Goal: Check status: Check status

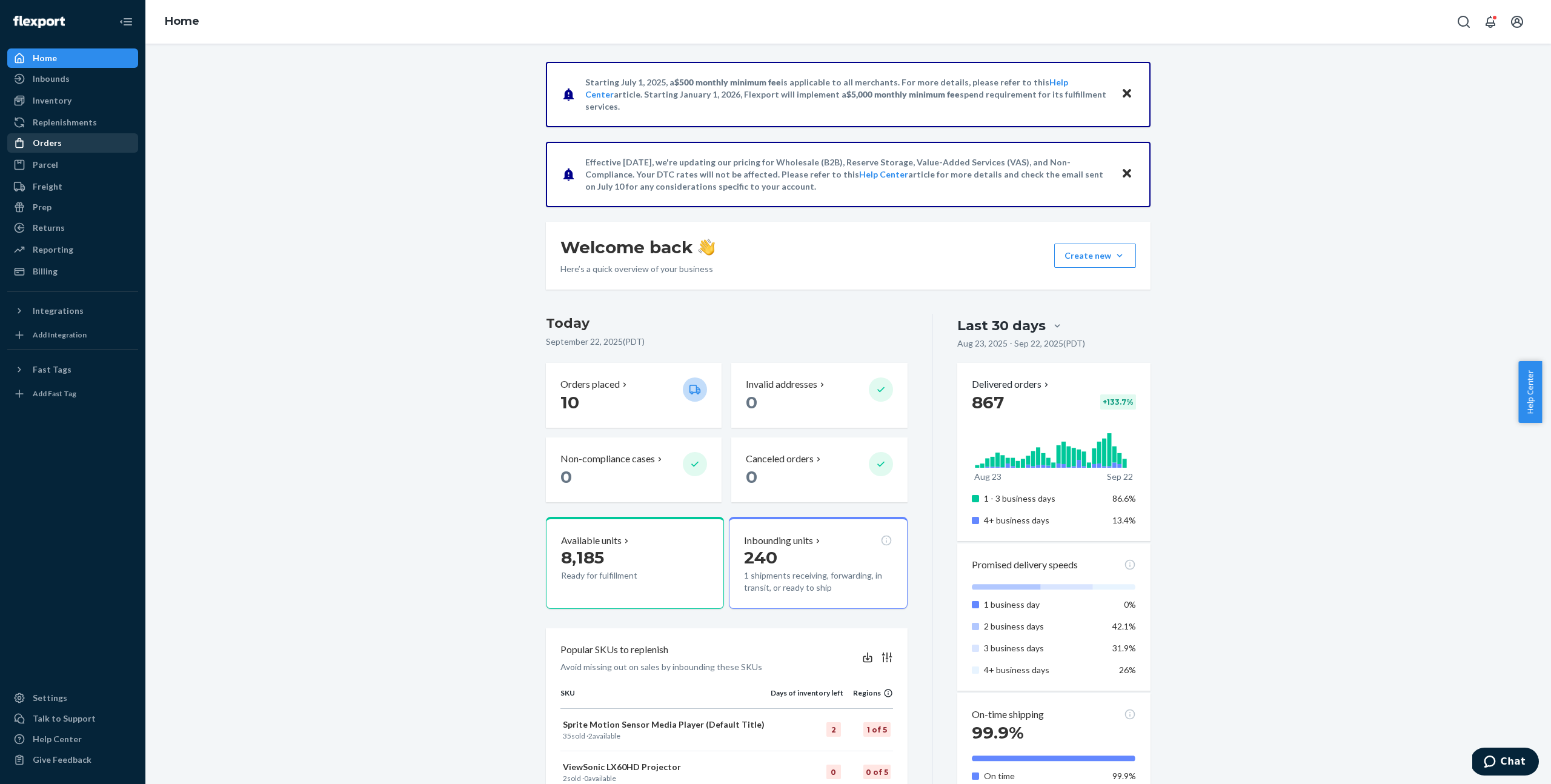
click at [63, 145] on div "Orders" at bounding box center [73, 143] width 129 height 17
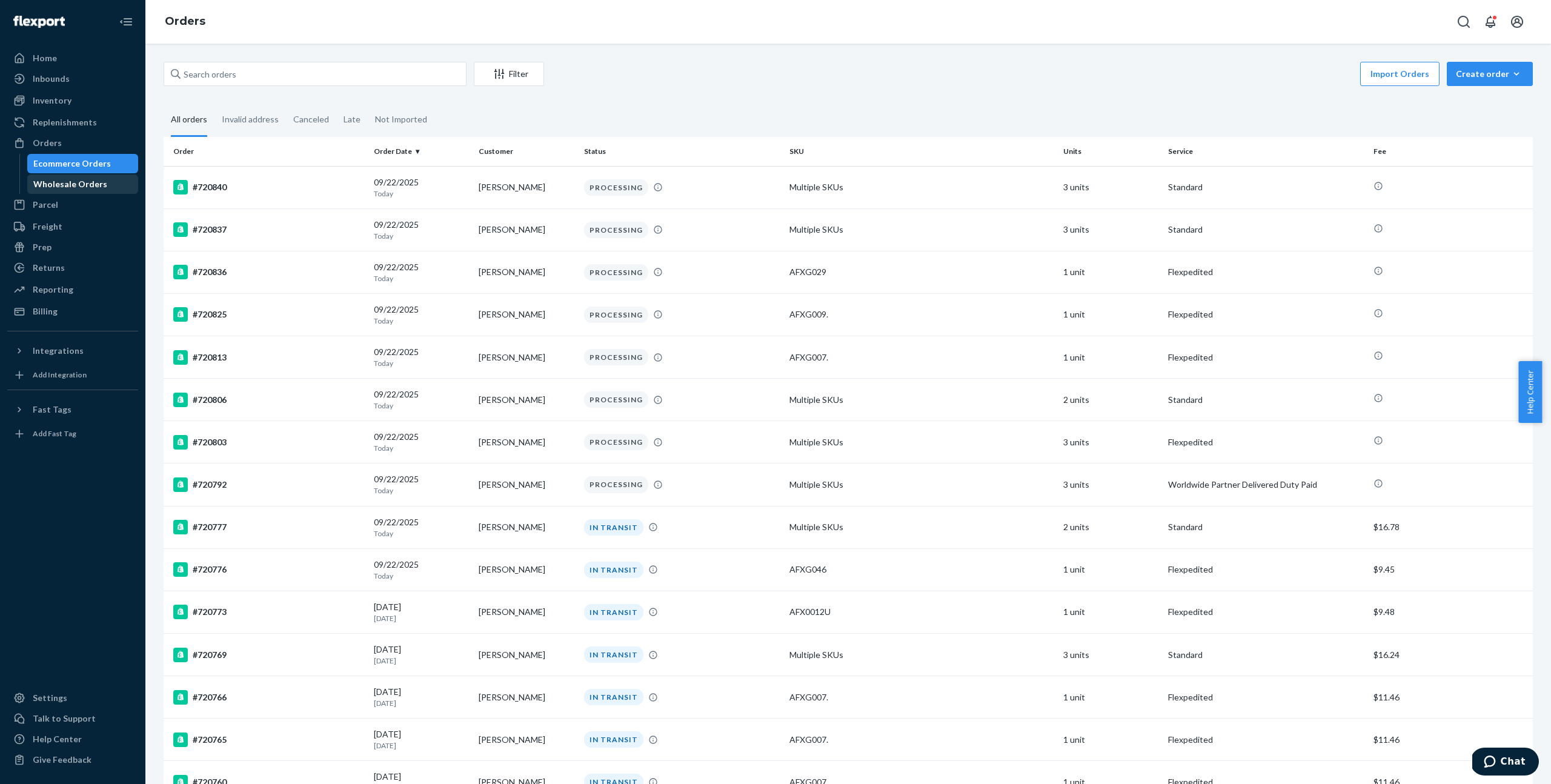
click at [87, 187] on div "Wholesale Orders" at bounding box center [70, 184] width 74 height 12
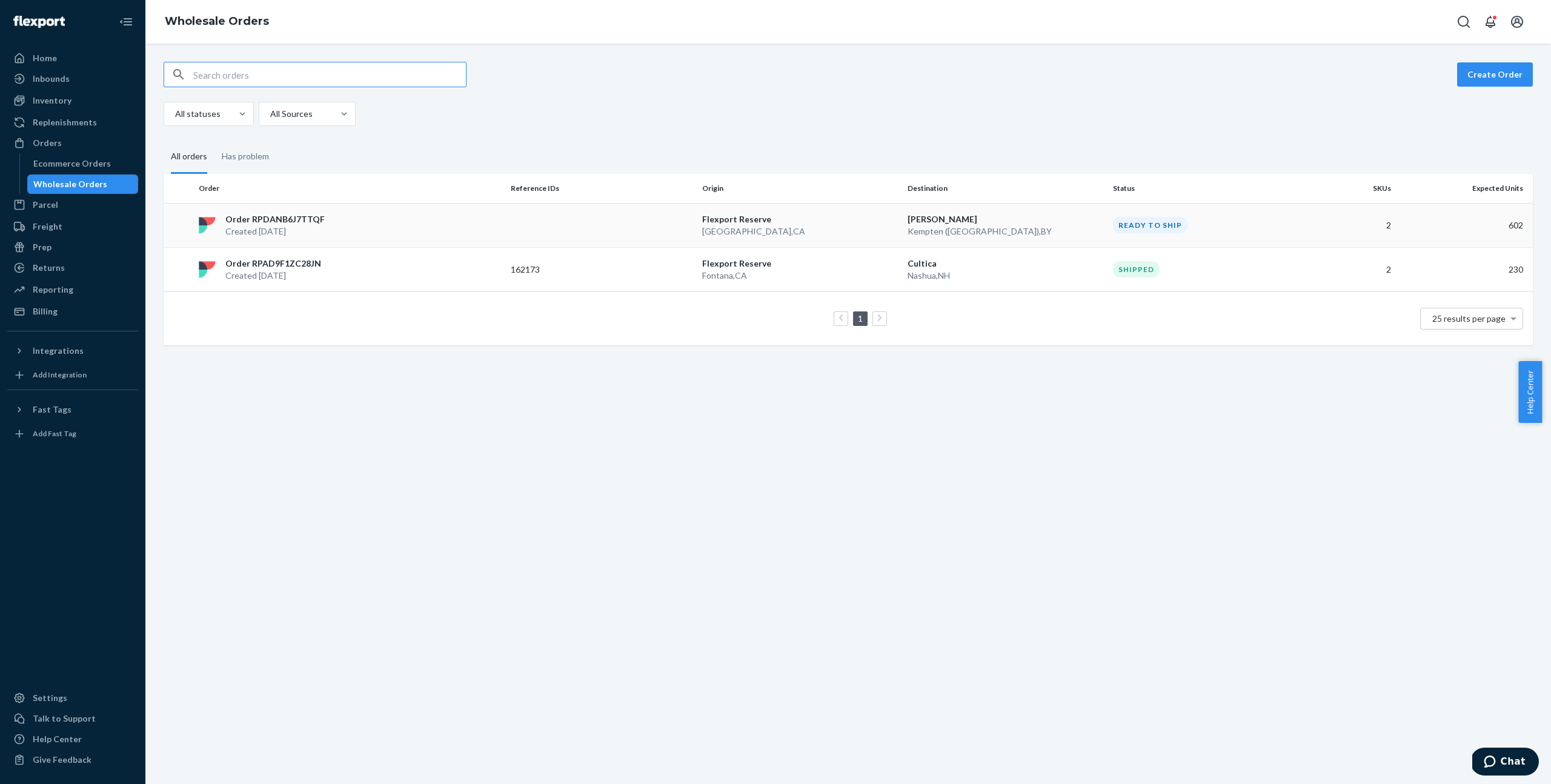
click at [355, 219] on div "Order RPDANB6J7TTQF Created [DATE]" at bounding box center [349, 225] width 312 height 25
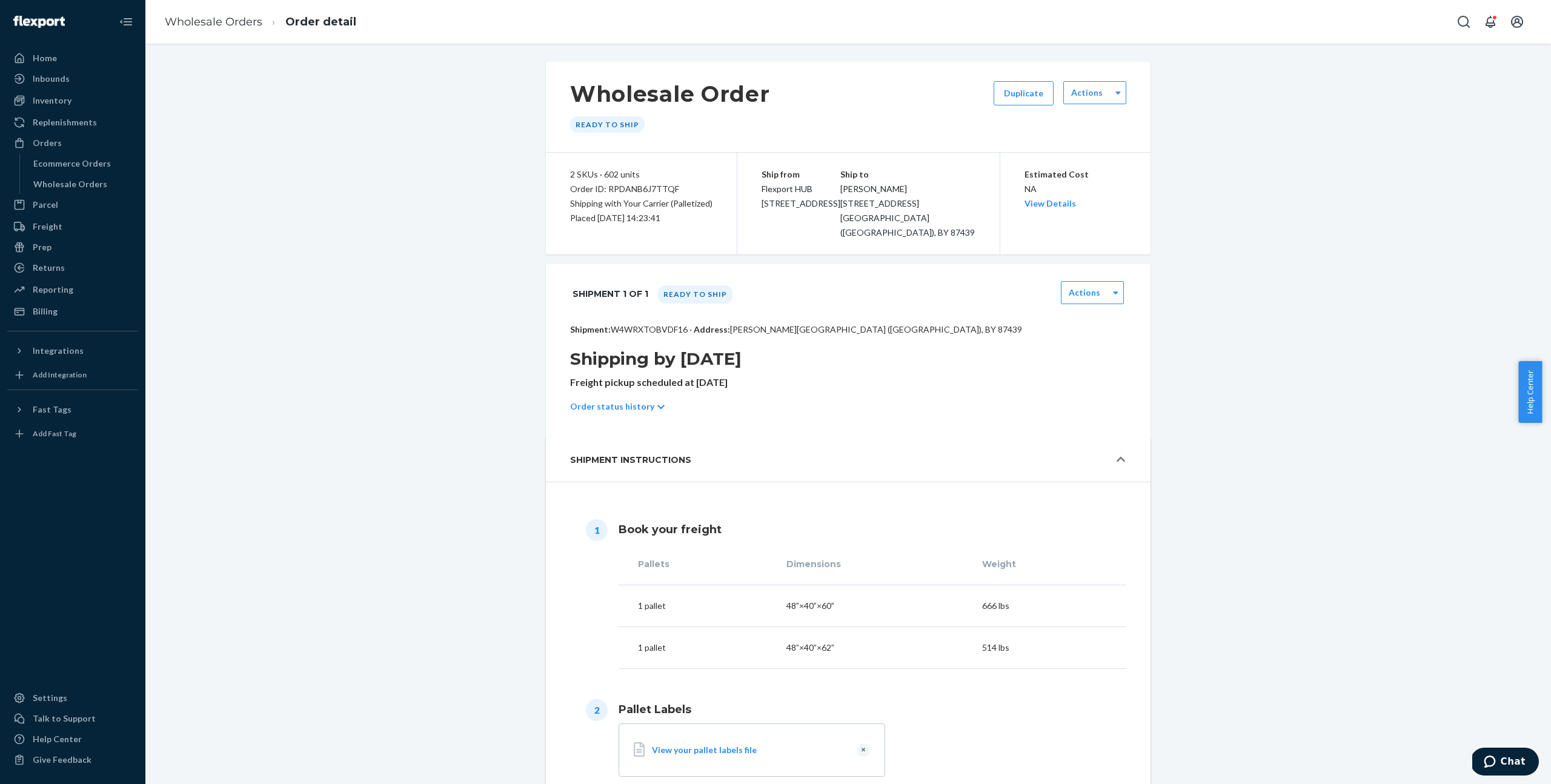
click at [1249, 370] on div "Wholesale Order Ready to ship Duplicate Actions 2 SKUs · 602 units Order ID: RP…" at bounding box center [849, 624] width 1387 height 1125
